Goal: Find specific page/section: Find specific page/section

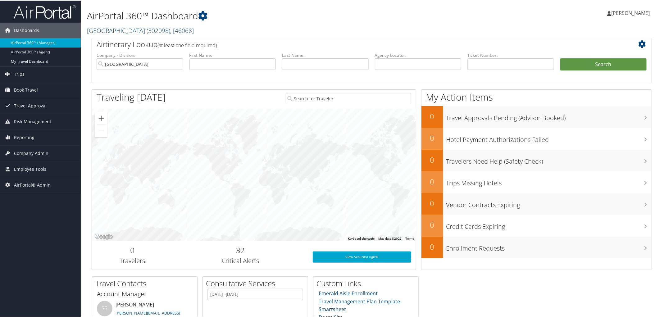
click at [125, 28] on link "[GEOGRAPHIC_DATA] ( 302098 ) , [ 46068 ]" at bounding box center [140, 30] width 107 height 8
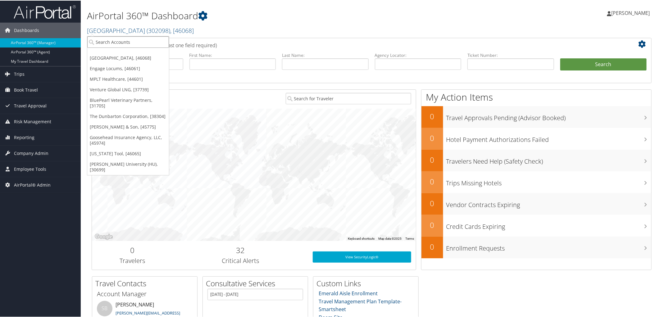
click at [121, 38] on input "search" at bounding box center [128, 41] width 82 height 11
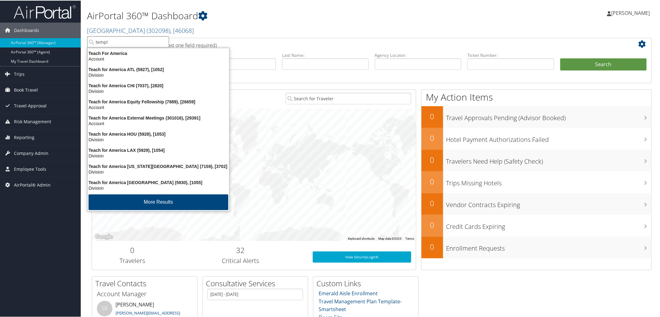
type input "[DEMOGRAPHIC_DATA]"
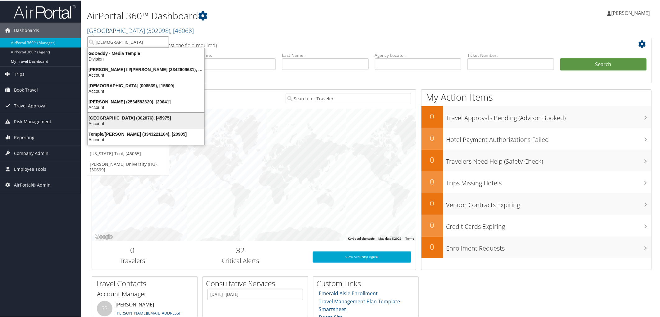
click at [131, 120] on div "Account" at bounding box center [146, 123] width 124 height 6
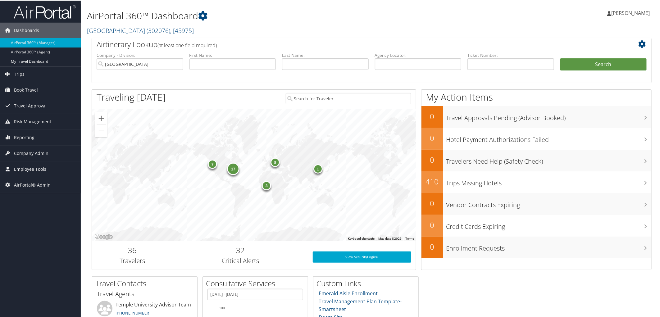
click at [31, 168] on span "Employee Tools" at bounding box center [30, 169] width 32 height 16
click at [34, 156] on span "Company Admin" at bounding box center [31, 153] width 34 height 16
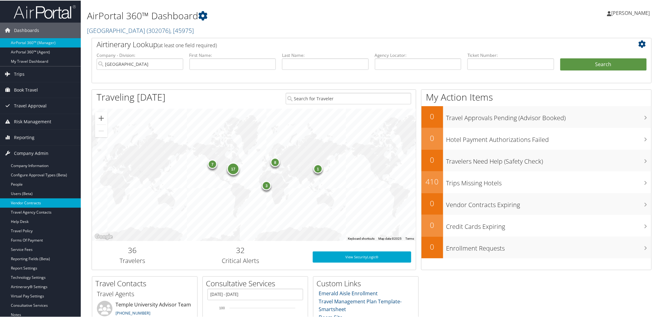
click at [36, 204] on link "Vendor Contracts" at bounding box center [40, 202] width 81 height 9
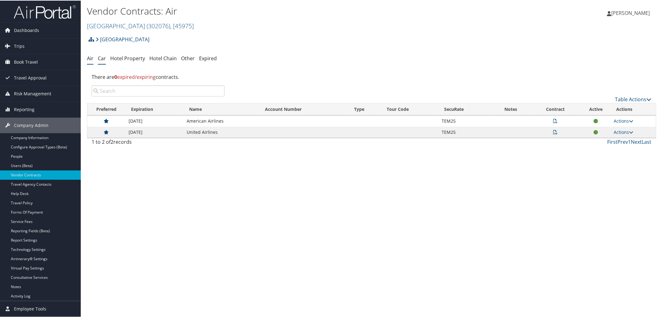
click at [101, 58] on link "Car" at bounding box center [102, 57] width 8 height 7
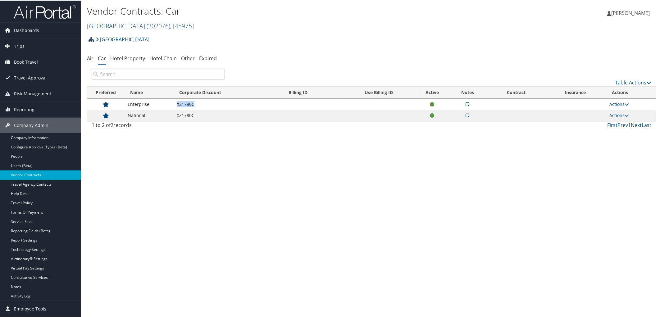
drag, startPoint x: 176, startPoint y: 105, endPoint x: 199, endPoint y: 105, distance: 23.0
click at [199, 105] on td "XZ1780C" at bounding box center [227, 103] width 109 height 11
copy td "XZ1780C"
